Goal: Information Seeking & Learning: Understand process/instructions

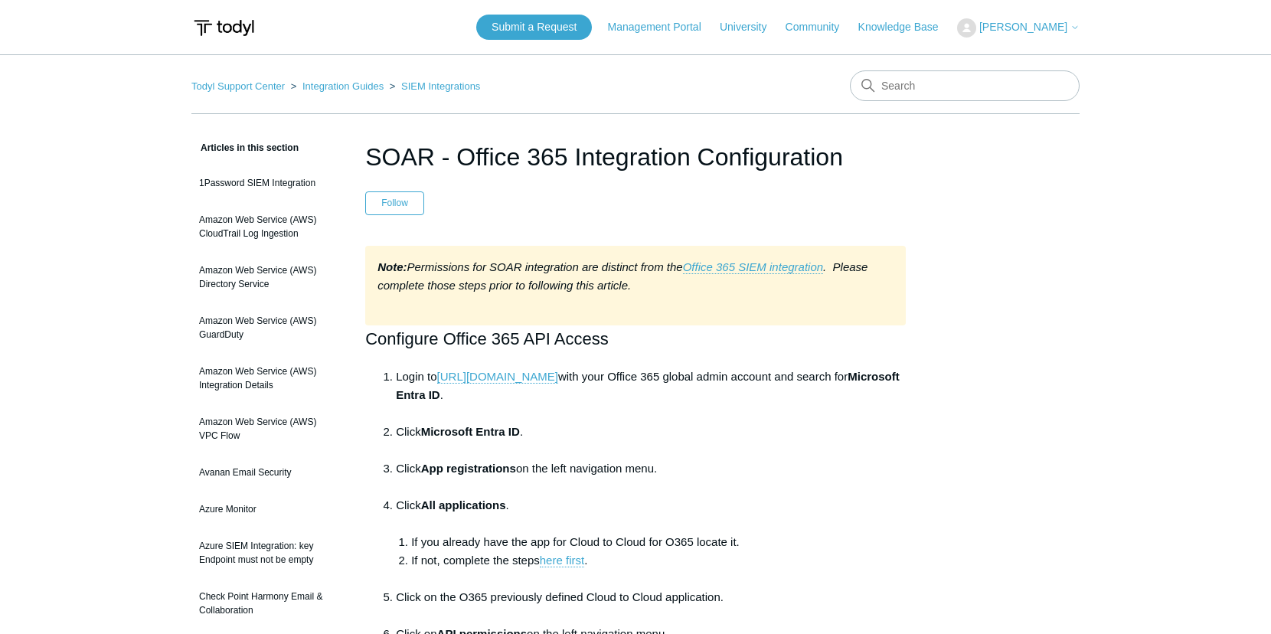
scroll to position [2842, 0]
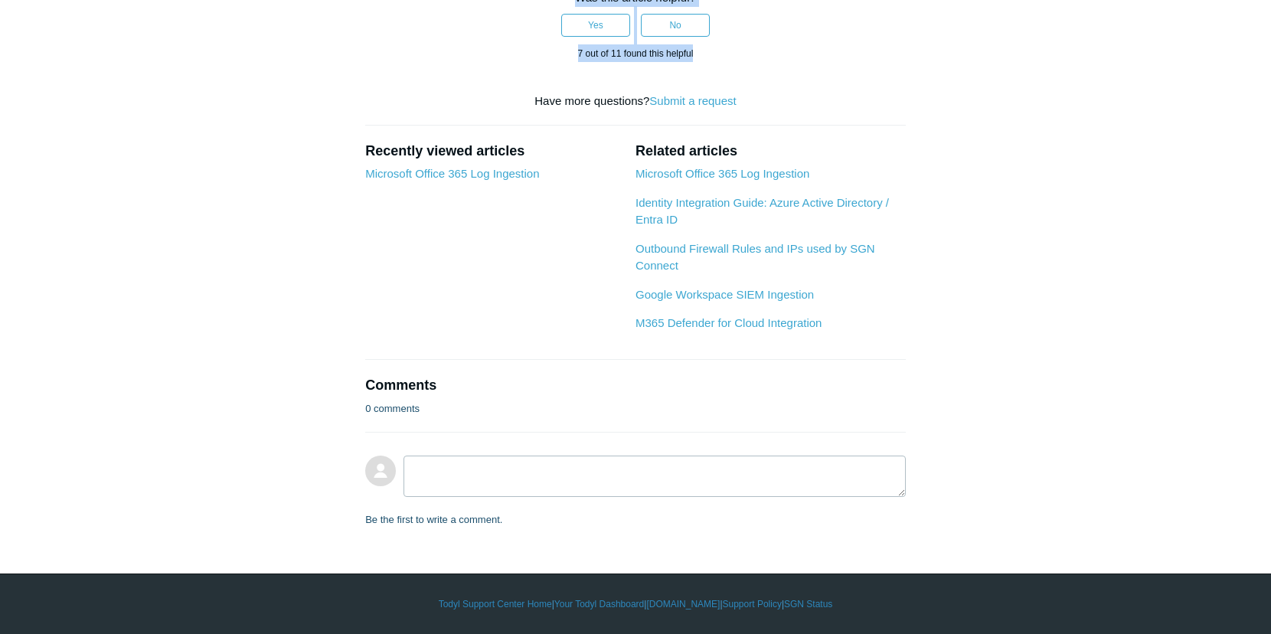
scroll to position [2279, 0]
drag, startPoint x: 367, startPoint y: 337, endPoint x: 773, endPoint y: 480, distance: 430.4
copy article "Configure Office 365 API Access Login to [URL][DOMAIN_NAME] with your Office 36…"
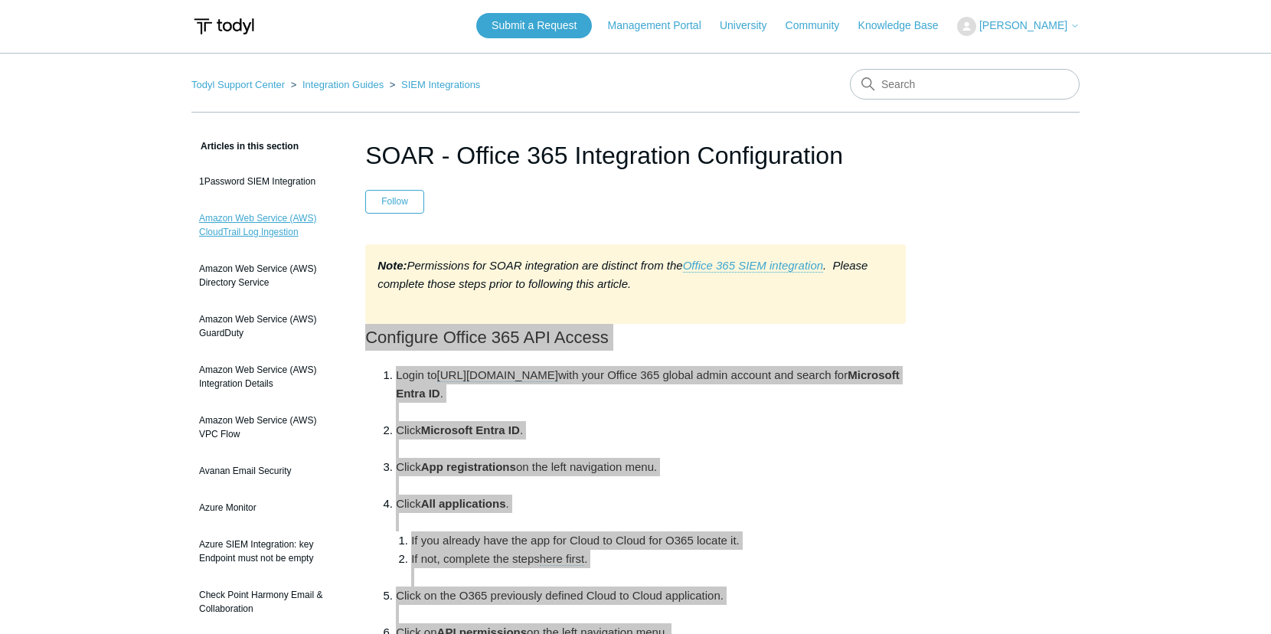
scroll to position [0, 0]
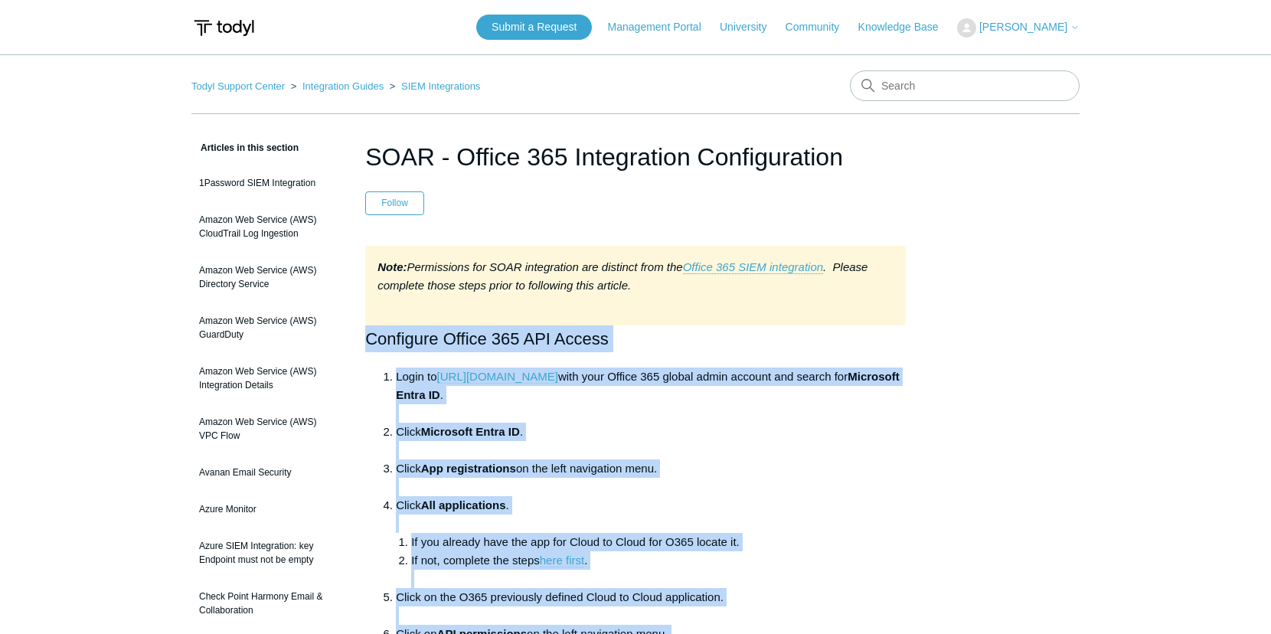
click at [886, 484] on li "Click App registrations on the left navigation menu." at bounding box center [651, 477] width 510 height 37
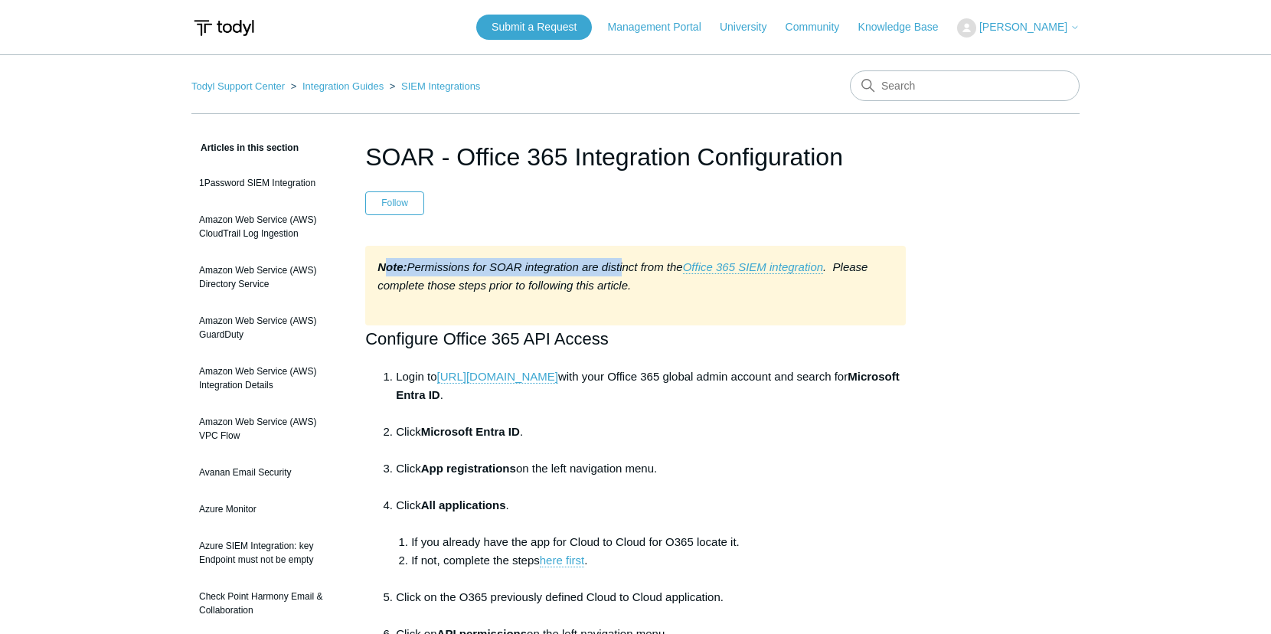
drag, startPoint x: 384, startPoint y: 264, endPoint x: 623, endPoint y: 270, distance: 238.2
click at [623, 270] on em "Note: Permissions for SOAR integration are distinct from the Office 365 SIEM in…" at bounding box center [623, 275] width 490 height 31
click at [520, 292] on div "Note: Permissions for SOAR integration are distinct from the Office 365 SIEM in…" at bounding box center [635, 286] width 541 height 80
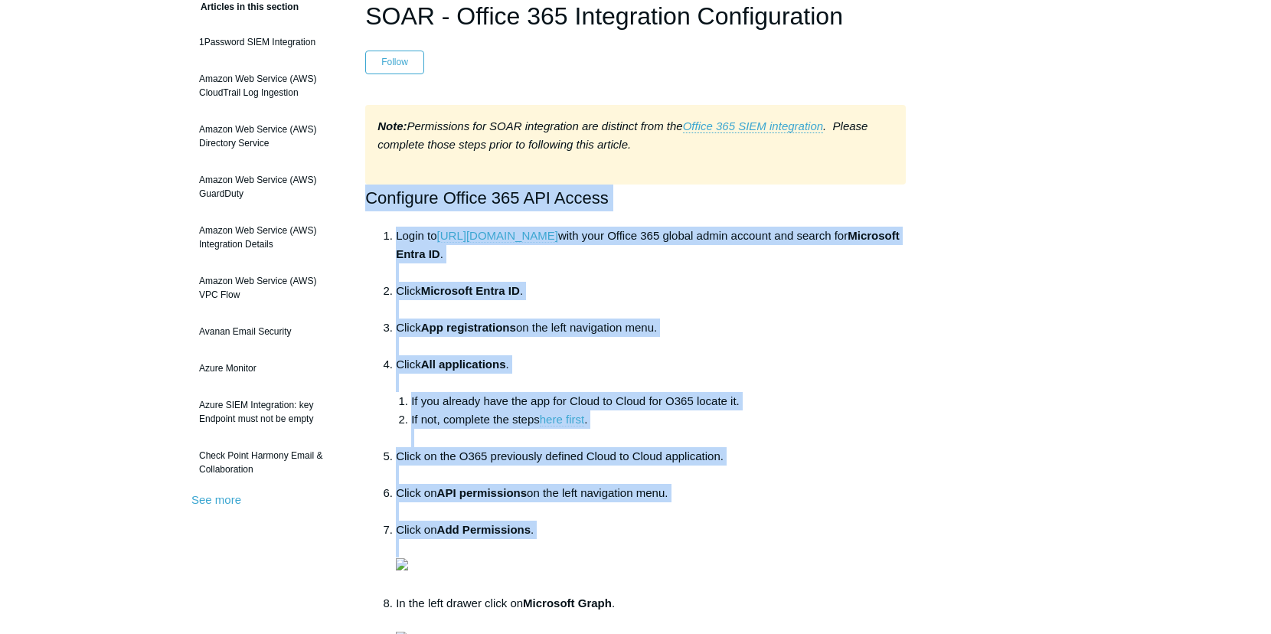
scroll to position [332, 0]
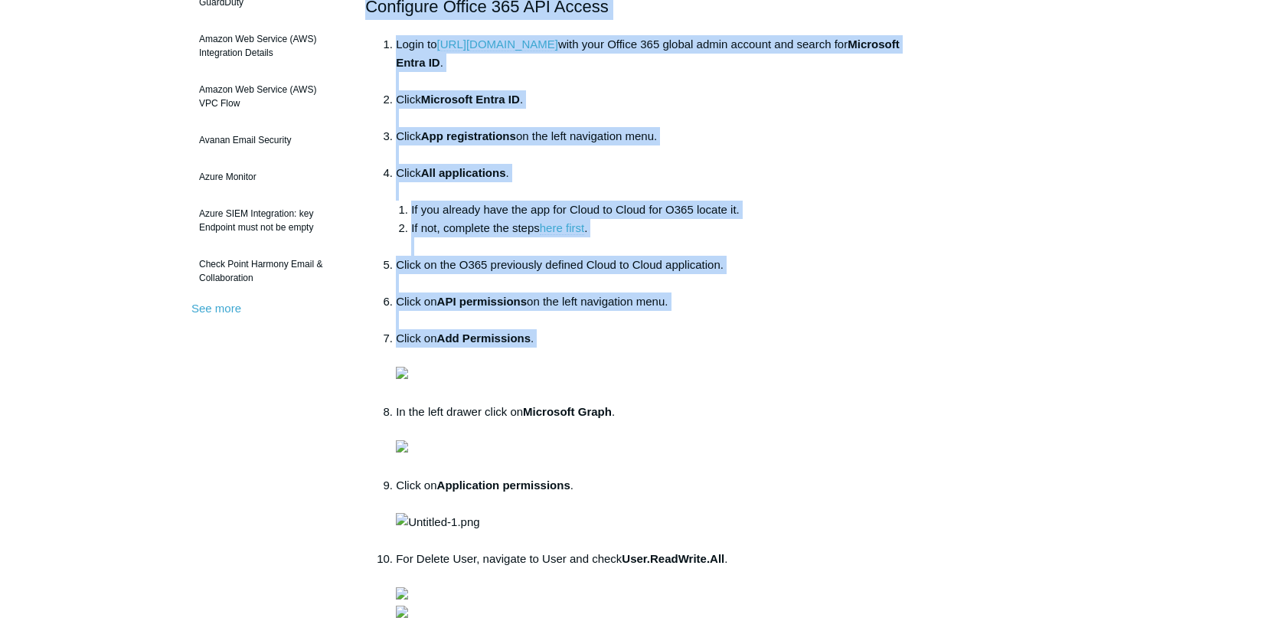
drag, startPoint x: 434, startPoint y: 344, endPoint x: 603, endPoint y: 350, distance: 169.3
click at [603, 350] on div "Note: Permissions for SOAR integration are distinct from the Office 365 SIEM in…" at bounding box center [635, 387] width 541 height 949
copy div "Configure Office 365 API Access Login to [URL][DOMAIN_NAME] with your Office 36…"
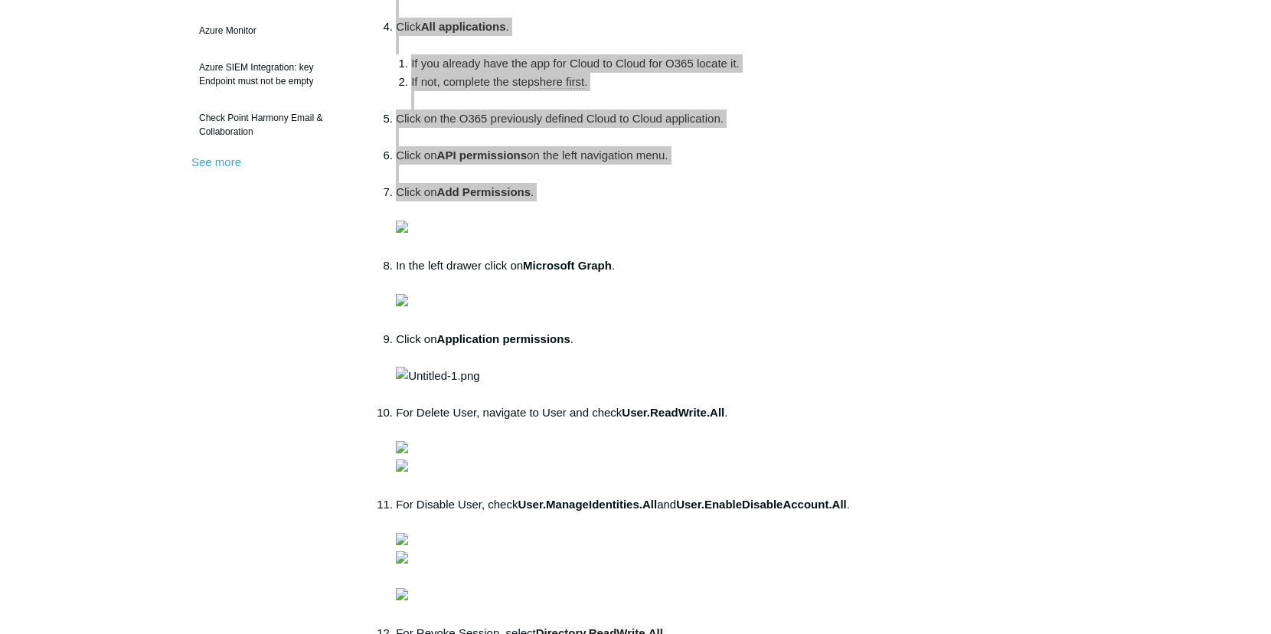
scroll to position [485, 0]
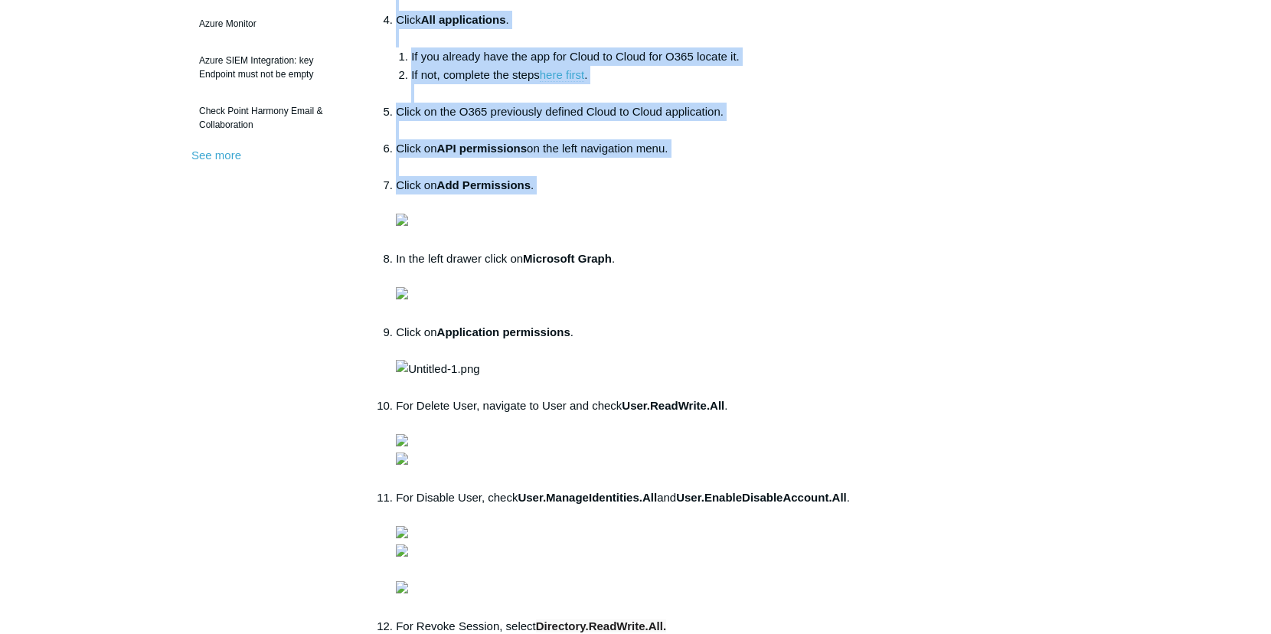
drag, startPoint x: 688, startPoint y: 334, endPoint x: 479, endPoint y: 296, distance: 212.5
click at [408, 226] on img at bounding box center [402, 220] width 12 height 12
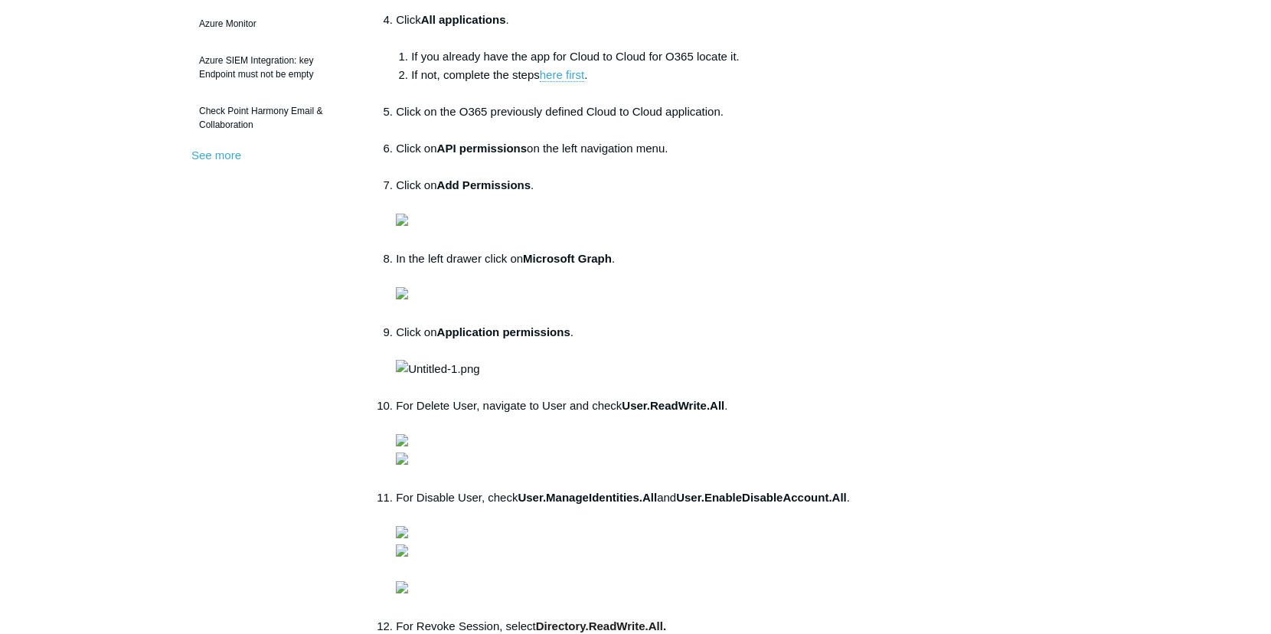
click at [280, 441] on aside "Articles in this section 1Password SIEM Integration Amazon Web Service (AWS) Cl…" at bounding box center [266, 477] width 151 height 1649
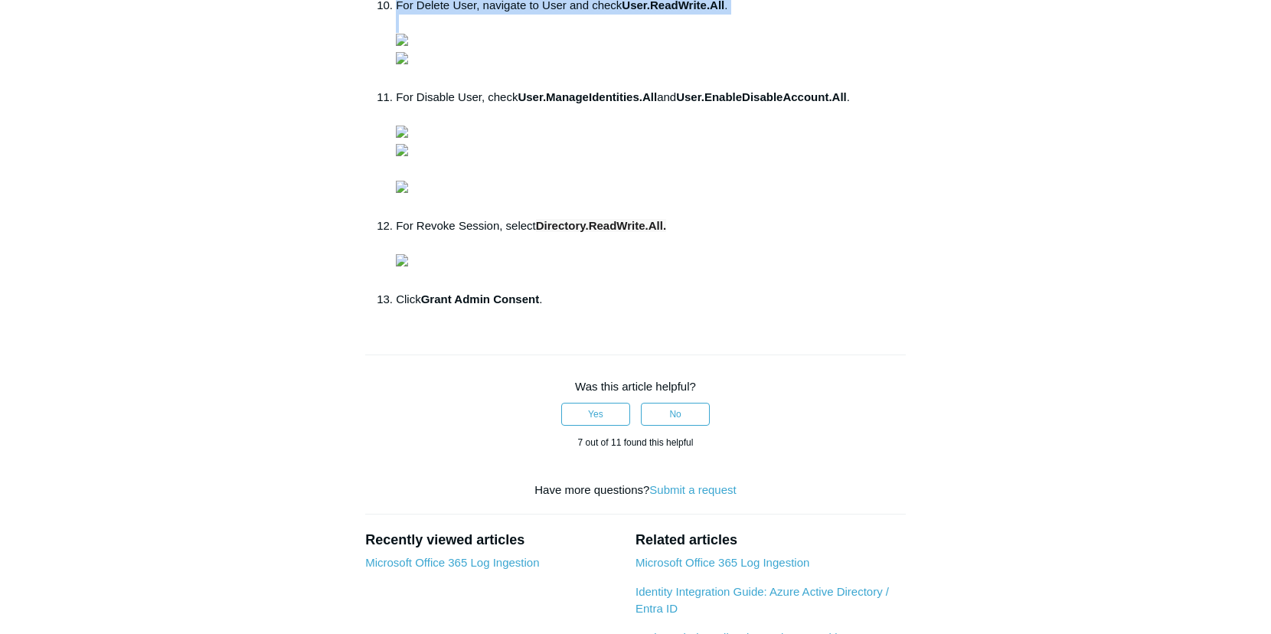
scroll to position [943, 0]
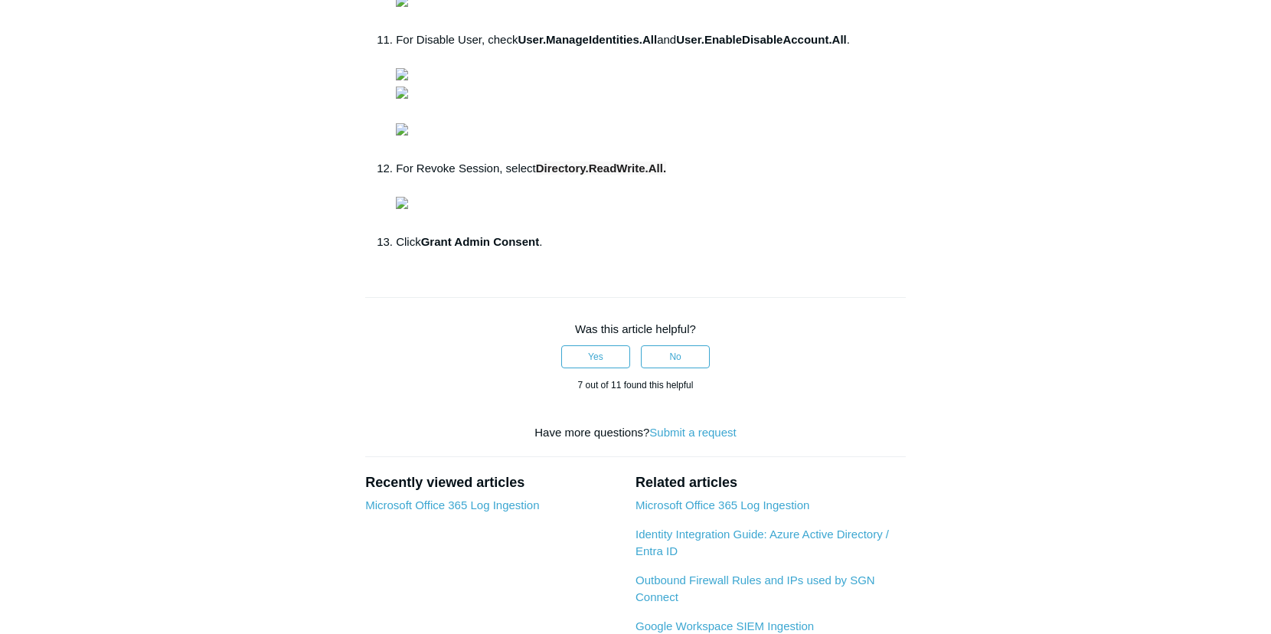
drag, startPoint x: 374, startPoint y: 508, endPoint x: 757, endPoint y: 400, distance: 398.8
copy ol "In the left drawer click on Microsoft Graph . Click on Application permissions ."
click at [1071, 216] on div "Articles in this section 1Password SIEM Integration Amazon Web Service (AWS) Cl…" at bounding box center [635, 27] width 888 height 1664
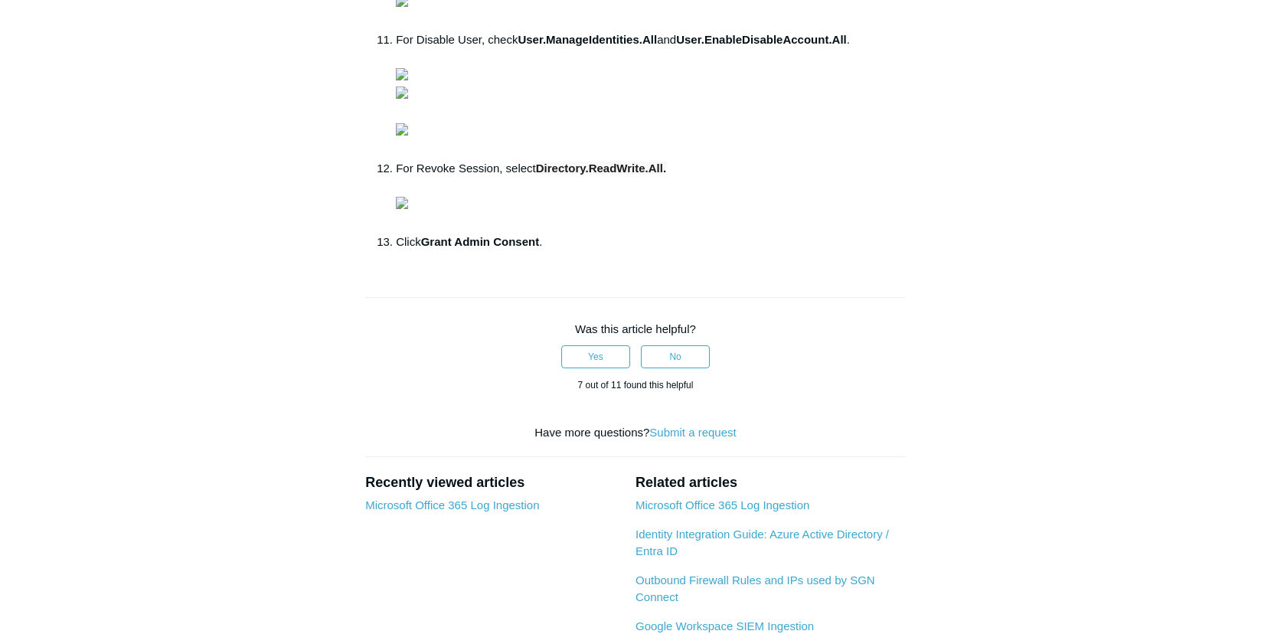
click at [1027, 258] on div "Articles in this section 1Password SIEM Integration Amazon Web Service (AWS) Cl…" at bounding box center [635, 27] width 888 height 1664
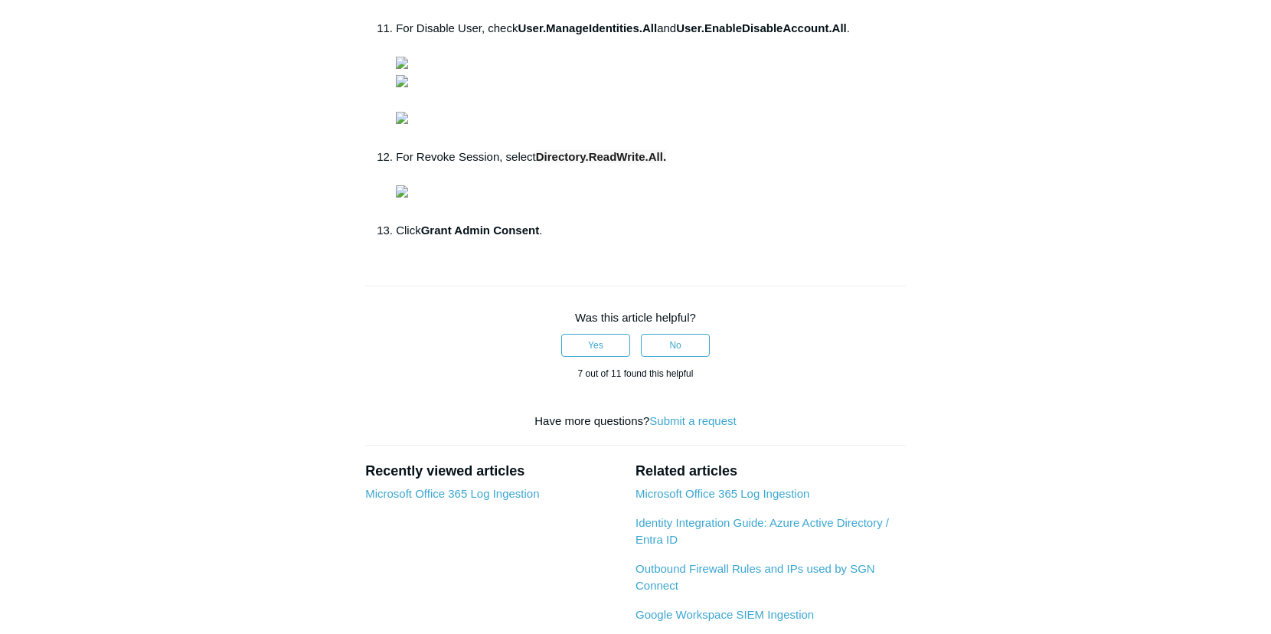
scroll to position [1097, 0]
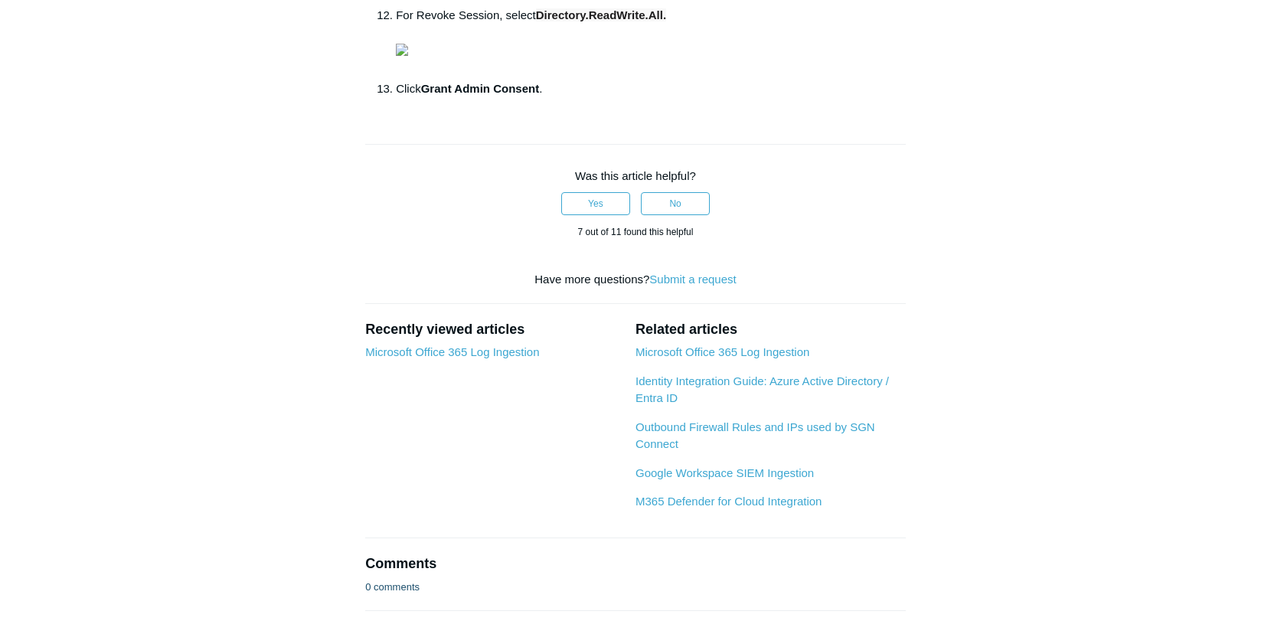
drag, startPoint x: 399, startPoint y: 341, endPoint x: 771, endPoint y: 341, distance: 372.2
copy li "For Delete User, navigate to User and check User.ReadWrite.All ."
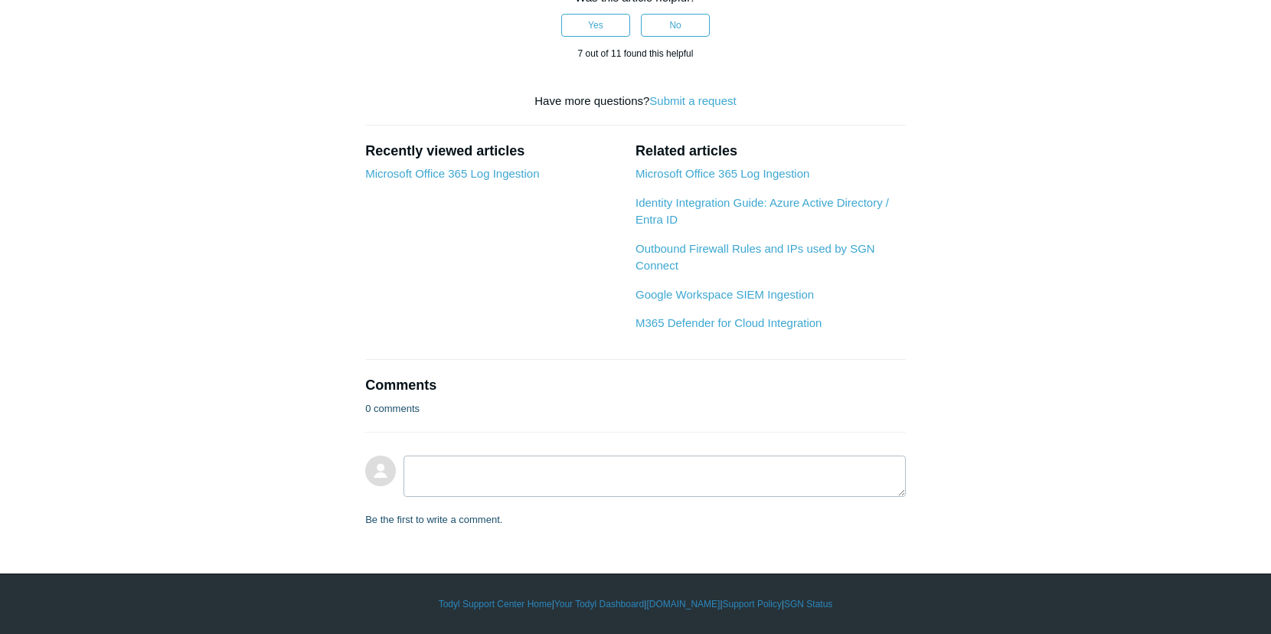
scroll to position [1403, 0]
copy li "For Disable User, check User.ManageIdentities.All and User.EnableDisableAccount…"
drag, startPoint x: 398, startPoint y: 443, endPoint x: 858, endPoint y: 452, distance: 460.3
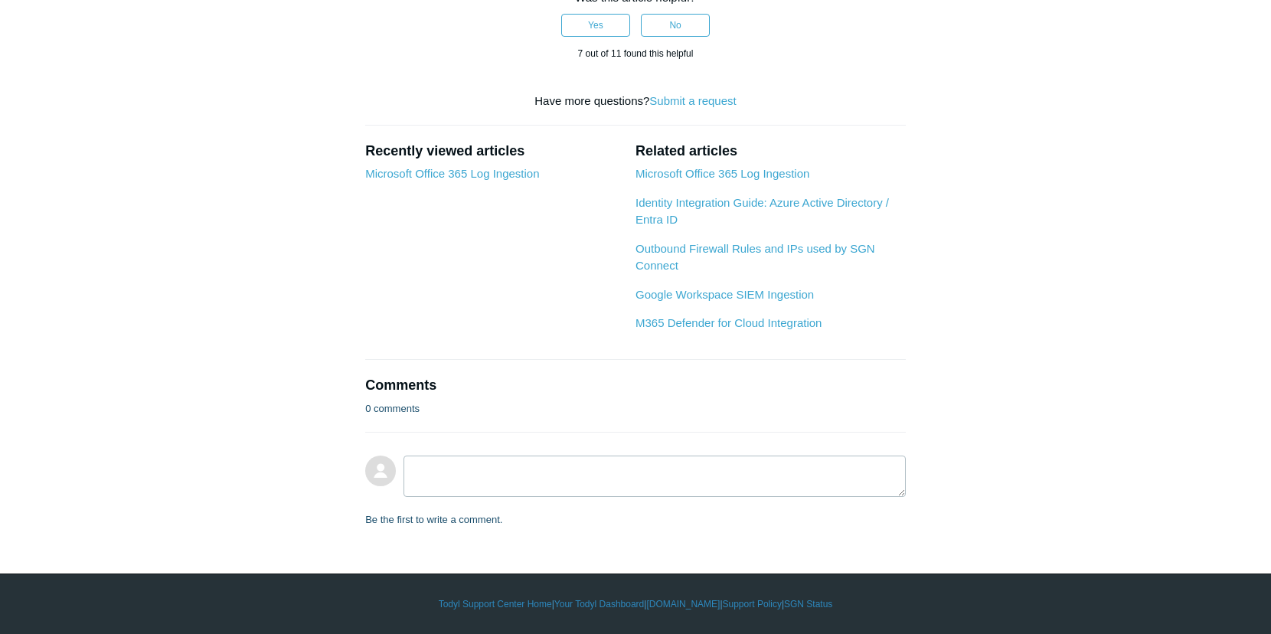
drag, startPoint x: 396, startPoint y: 423, endPoint x: 414, endPoint y: 446, distance: 29.4
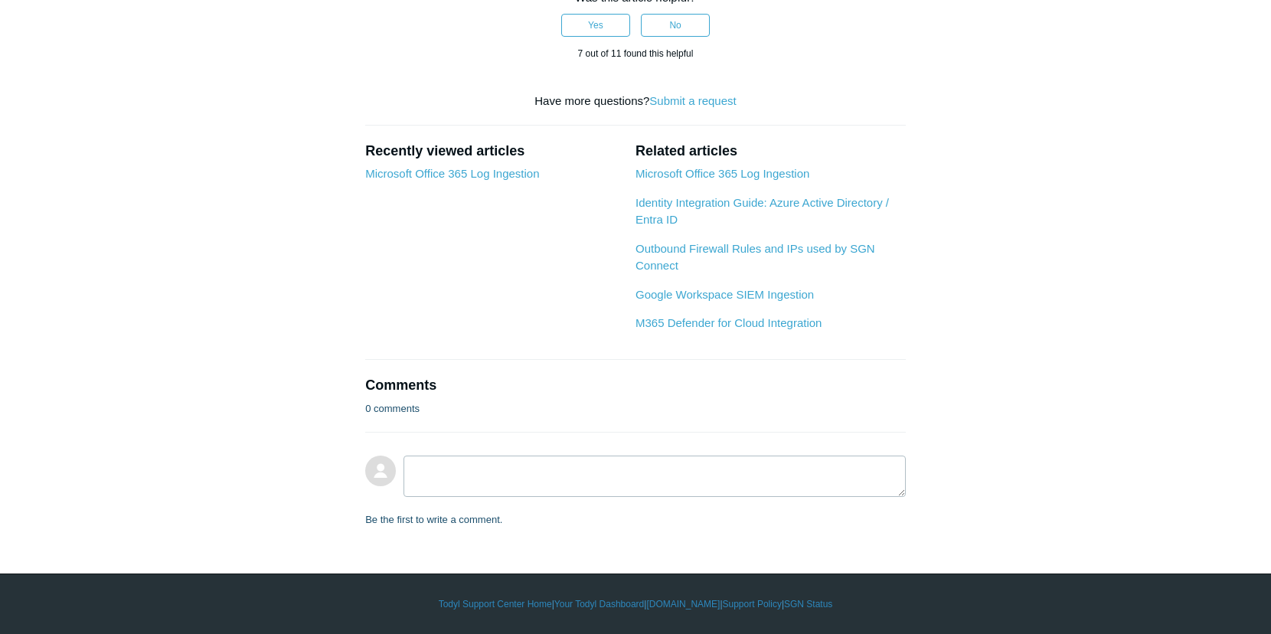
scroll to position [1633, 0]
drag, startPoint x: 411, startPoint y: 220, endPoint x: 328, endPoint y: 431, distance: 227.2
drag, startPoint x: 328, startPoint y: 431, endPoint x: 337, endPoint y: 433, distance: 9.3
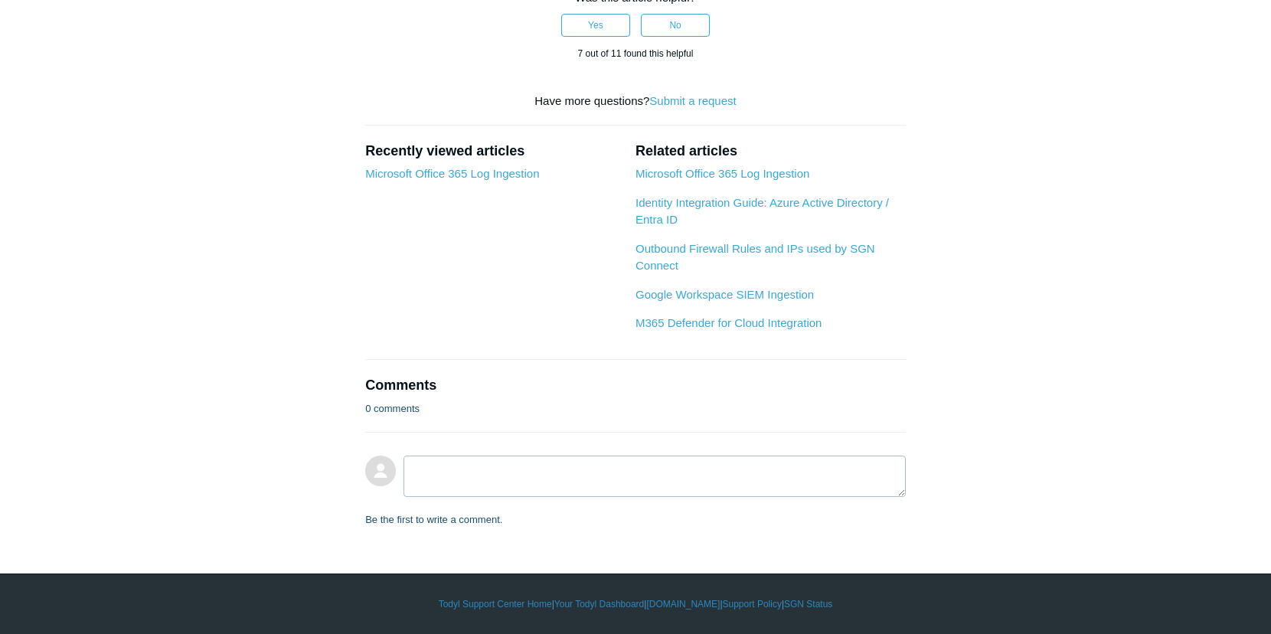
drag, startPoint x: 397, startPoint y: 384, endPoint x: 672, endPoint y: 379, distance: 275.7
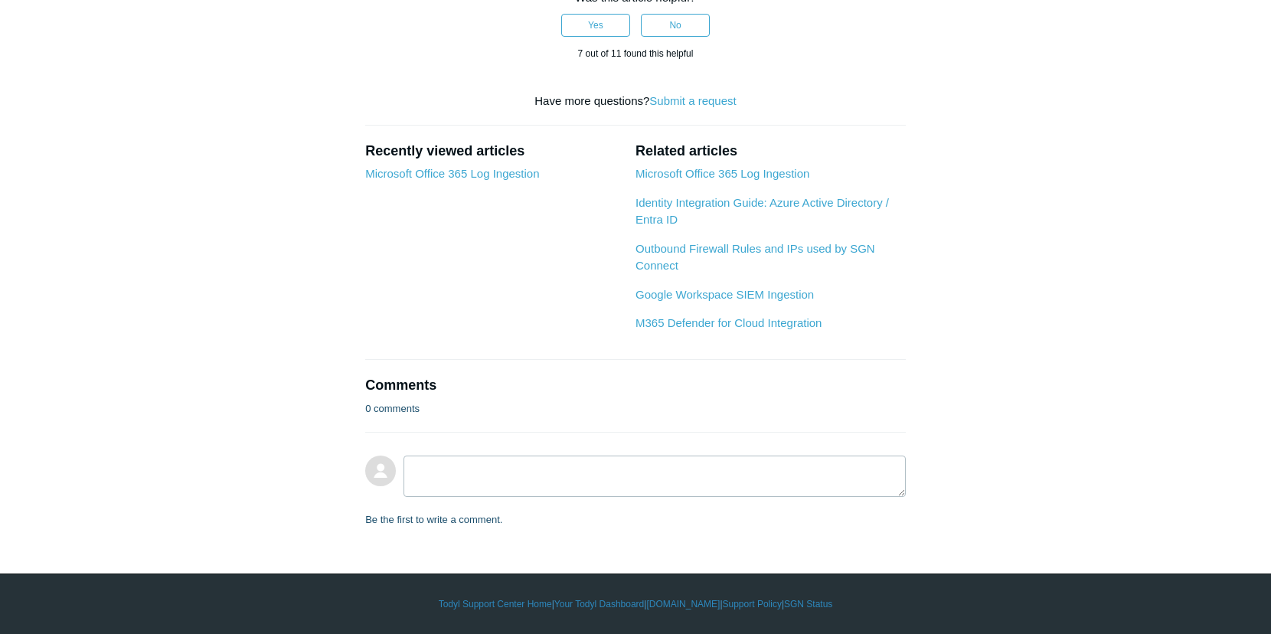
copy li "For Revoke Session, select Directory.ReadWrite.All."
drag, startPoint x: 564, startPoint y: 347, endPoint x: 400, endPoint y: 355, distance: 164.1
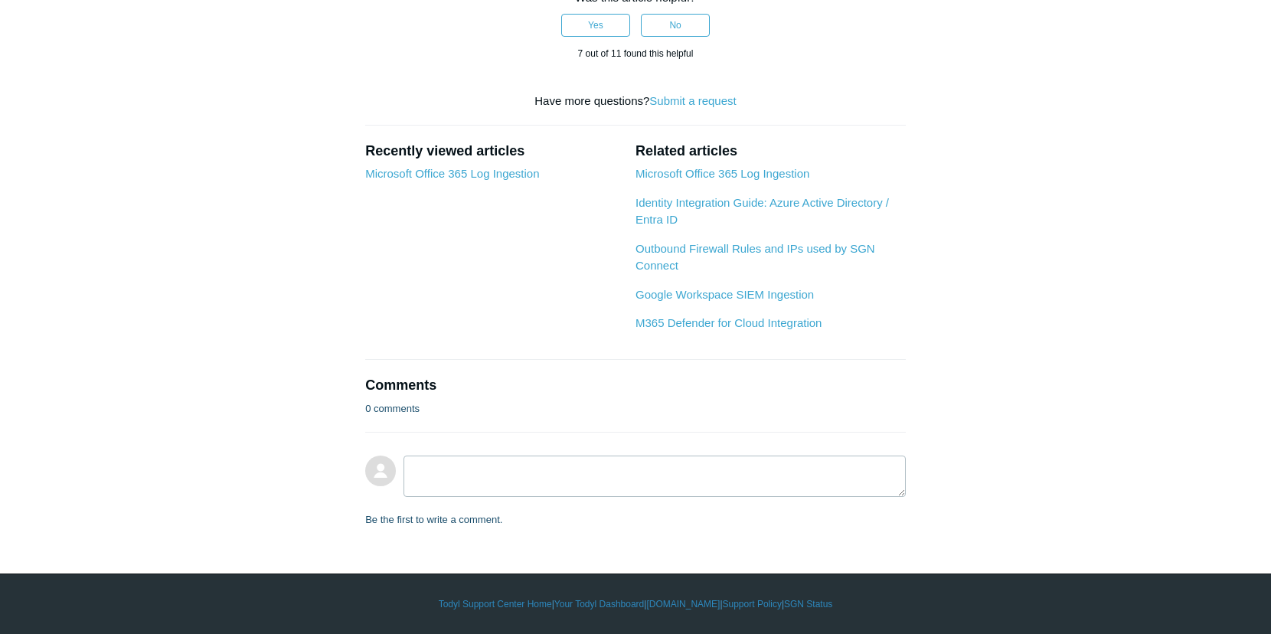
copy li "Click Grant Admin Consent ."
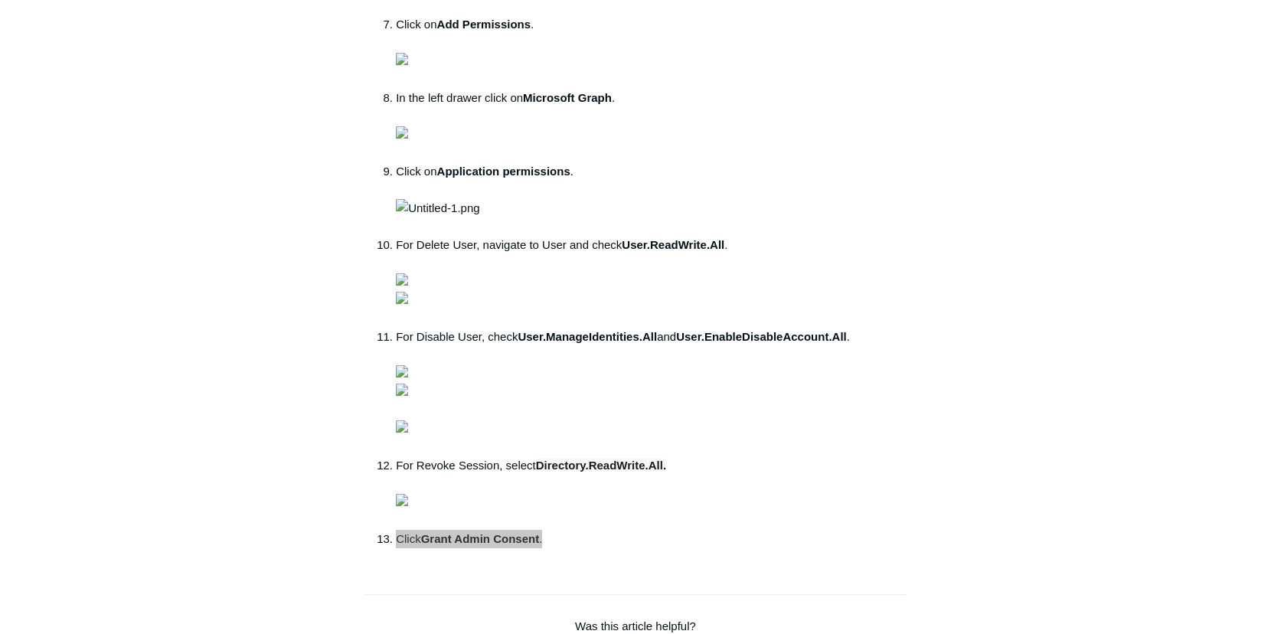
scroll to position [561, 0]
